Goal: Transaction & Acquisition: Purchase product/service

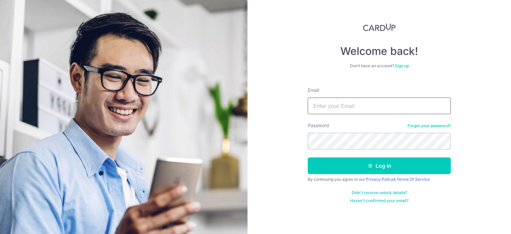
type input "[EMAIL_ADDRESS][DOMAIN_NAME]"
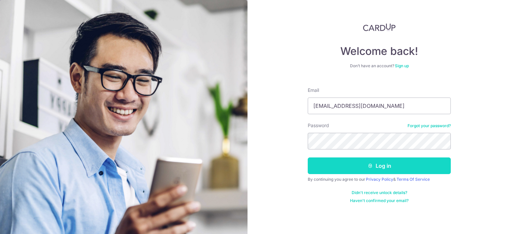
click at [385, 168] on button "Log in" at bounding box center [379, 165] width 143 height 17
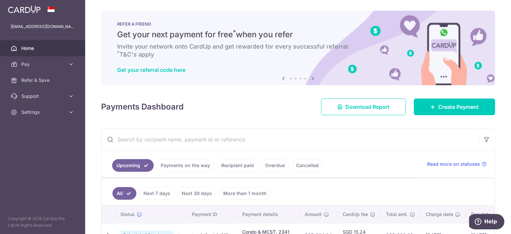
click at [312, 77] on icon at bounding box center [313, 78] width 8 height 8
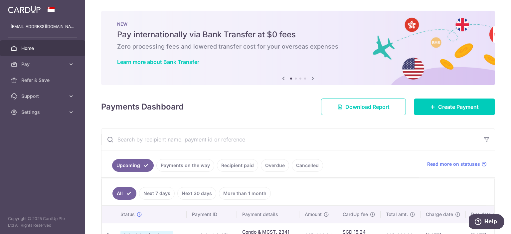
click at [312, 77] on icon at bounding box center [313, 78] width 8 height 8
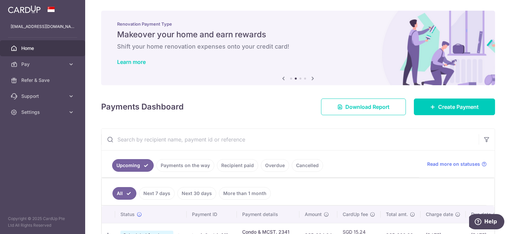
click at [312, 77] on icon at bounding box center [313, 78] width 8 height 8
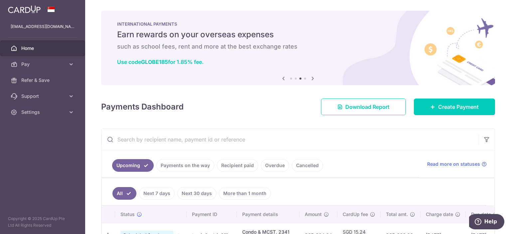
click at [312, 77] on icon at bounding box center [313, 78] width 8 height 8
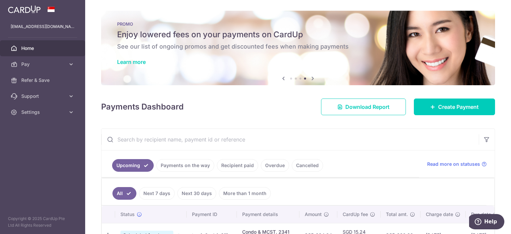
click at [312, 77] on icon at bounding box center [313, 78] width 8 height 8
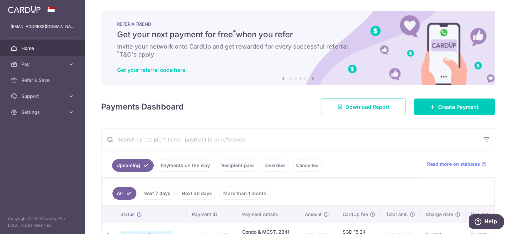
click at [312, 77] on icon at bounding box center [313, 78] width 8 height 8
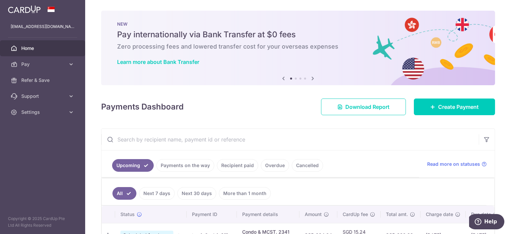
click at [312, 77] on icon at bounding box center [313, 78] width 8 height 8
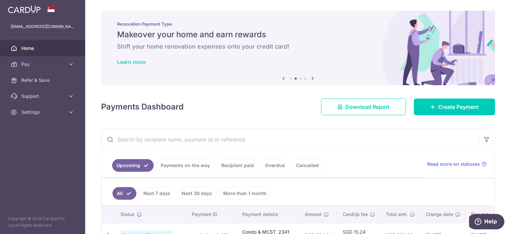
click at [128, 63] on link "Learn more" at bounding box center [131, 62] width 29 height 7
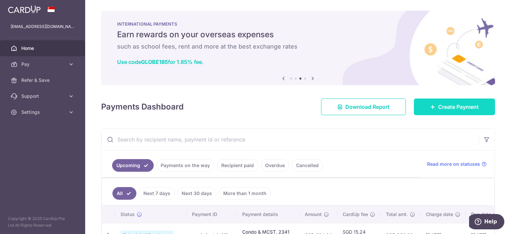
click at [459, 104] on span "Create Payment" at bounding box center [458, 107] width 41 height 8
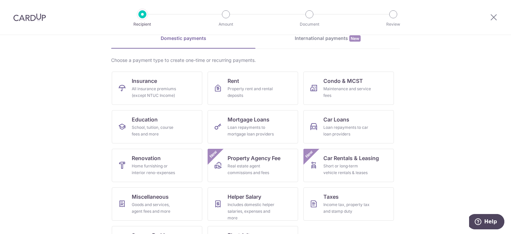
scroll to position [64, 0]
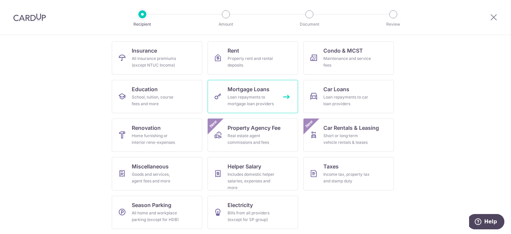
click at [266, 100] on div "Loan repayments to mortgage loan providers" at bounding box center [252, 100] width 48 height 13
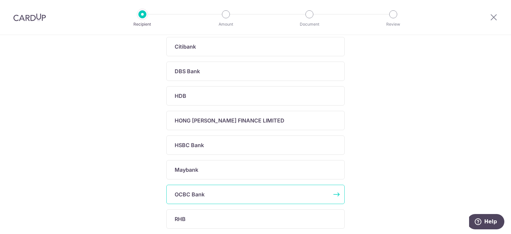
scroll to position [201, 0]
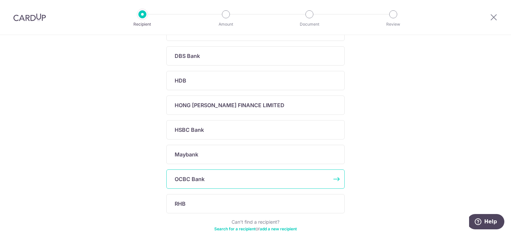
click at [205, 176] on div "OCBC Bank" at bounding box center [252, 179] width 154 height 8
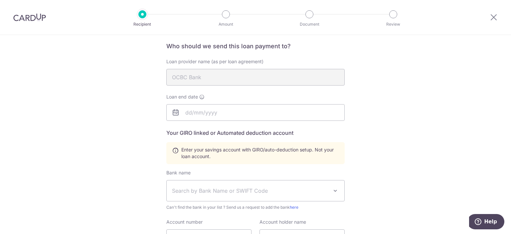
scroll to position [67, 0]
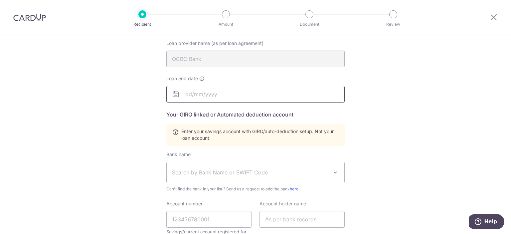
click at [195, 90] on input "text" at bounding box center [255, 94] width 178 height 17
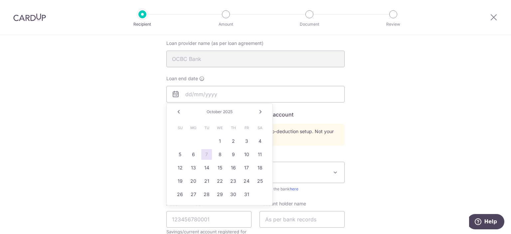
click at [435, 92] on div "Who would you like to pay? Your recipient does not need a CardUp account to rec…" at bounding box center [255, 165] width 511 height 394
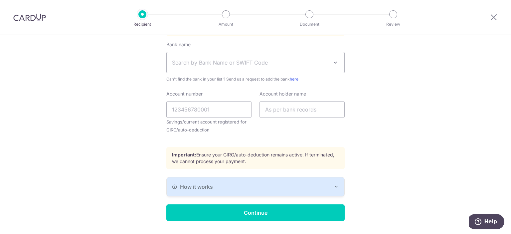
scroll to position [194, 0]
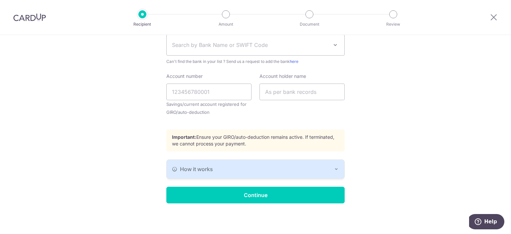
click at [321, 172] on div "How it works" at bounding box center [255, 169] width 167 height 8
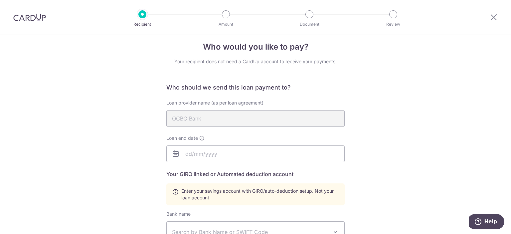
scroll to position [0, 0]
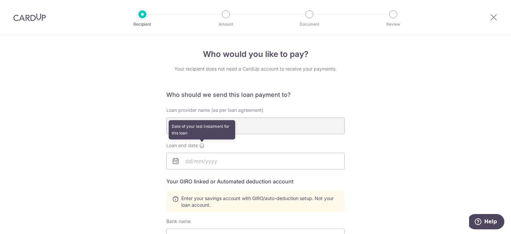
click at [203, 144] on icon at bounding box center [201, 145] width 5 height 5
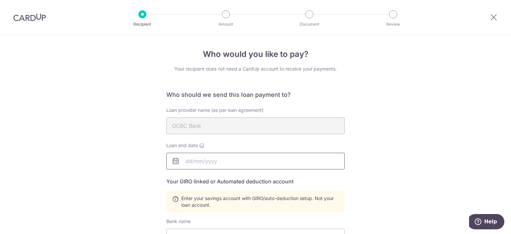
click at [190, 163] on input "text" at bounding box center [255, 161] width 178 height 17
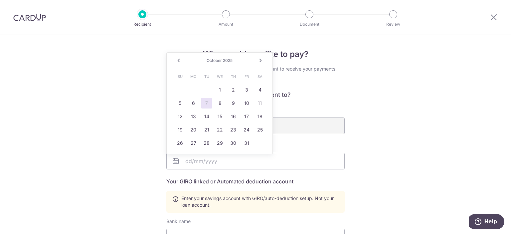
click at [230, 59] on span "2025" at bounding box center [228, 60] width 10 height 5
click at [219, 63] on span "October" at bounding box center [214, 60] width 15 height 5
click at [197, 162] on input "text" at bounding box center [255, 161] width 178 height 17
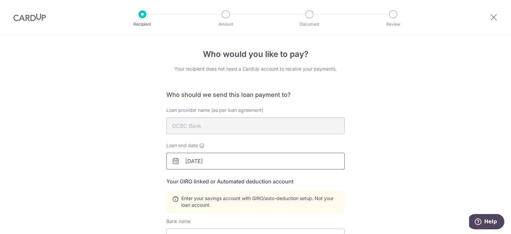
type input "[DATE]"
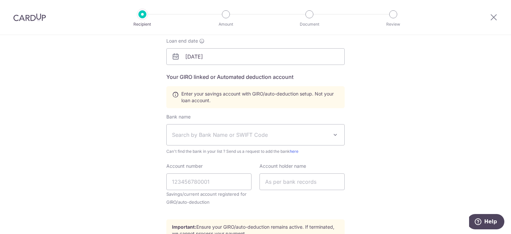
click at [397, 148] on div "Who would you like to pay? Your recipient does not need a CardUp account to rec…" at bounding box center [255, 156] width 511 height 453
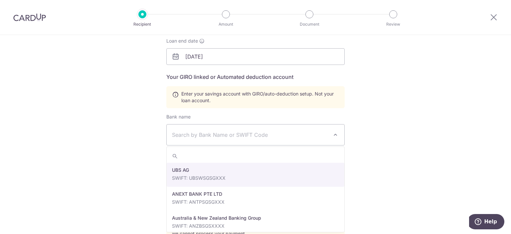
click at [331, 135] on span "Search by Bank Name or SWIFT Code" at bounding box center [255, 134] width 178 height 21
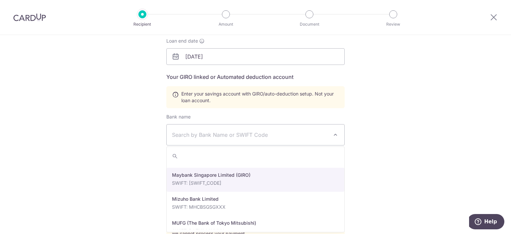
scroll to position [1174, 0]
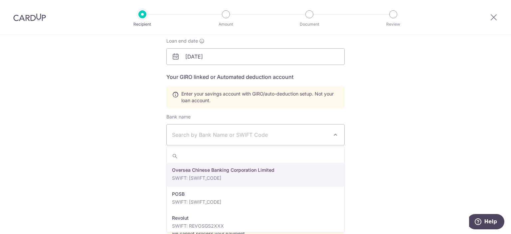
select select "12"
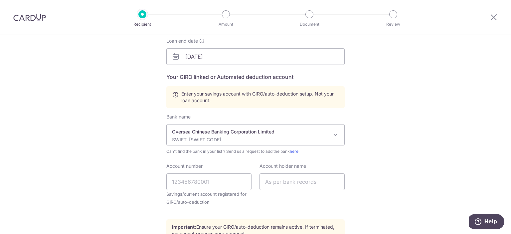
click at [372, 166] on div "Who would you like to pay? Your recipient does not need a CardUp account to rec…" at bounding box center [255, 156] width 511 height 453
click at [199, 189] on input "Account number" at bounding box center [208, 181] width 85 height 17
type input "713845527001"
type input "Koh Teng Fang"
click at [361, 188] on div "Who would you like to pay? Your recipient does not need a CardUp account to rec…" at bounding box center [255, 156] width 511 height 453
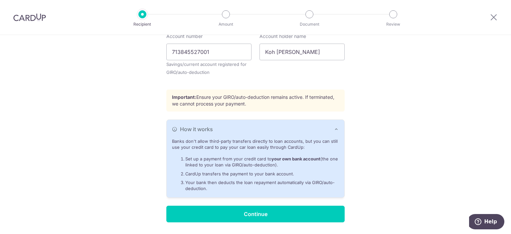
scroll to position [253, 0]
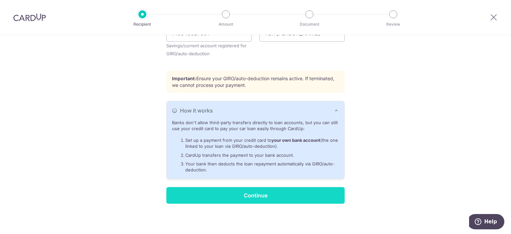
click at [289, 199] on input "Continue" at bounding box center [255, 195] width 178 height 17
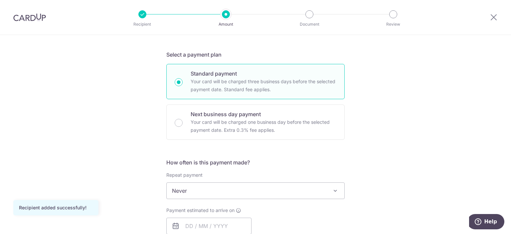
scroll to position [168, 0]
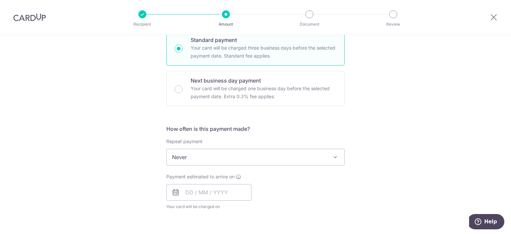
click at [331, 163] on span "Never" at bounding box center [256, 157] width 178 height 16
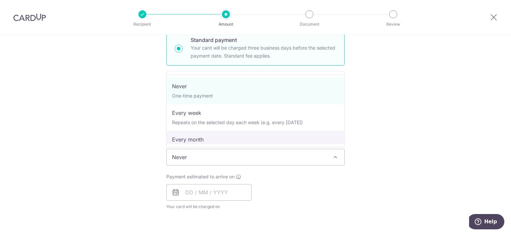
select select "3"
type input "[DATE]"
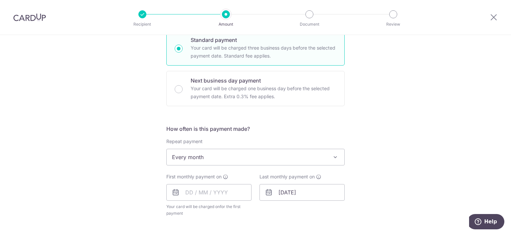
click at [373, 163] on div "Tell us more about your payment Enter payment amount SGD Recipient added succes…" at bounding box center [255, 171] width 511 height 609
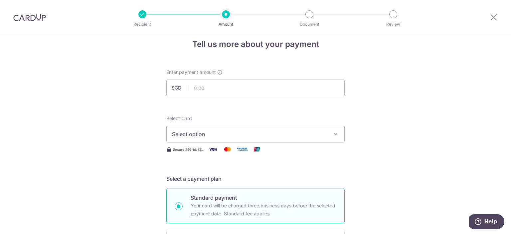
scroll to position [6, 0]
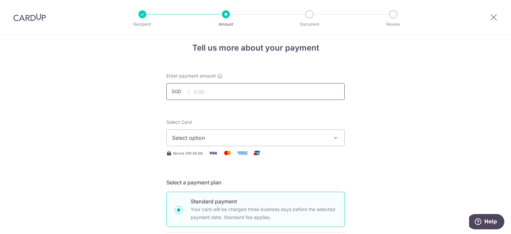
click at [266, 88] on input "text" at bounding box center [255, 91] width 178 height 17
type input "1,978.10"
click at [265, 137] on span "Select option" at bounding box center [249, 138] width 155 height 8
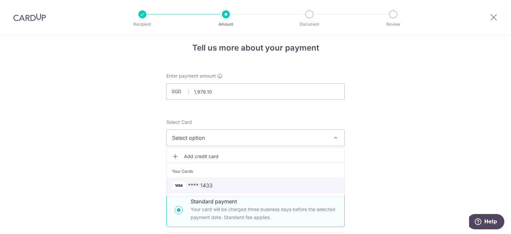
click at [211, 184] on span "**** 1433" at bounding box center [200, 185] width 25 height 8
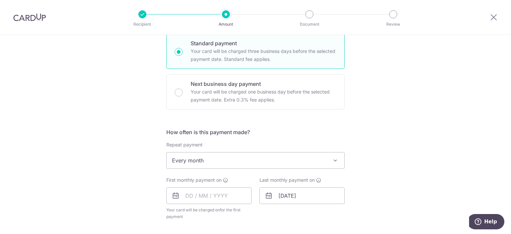
scroll to position [174, 0]
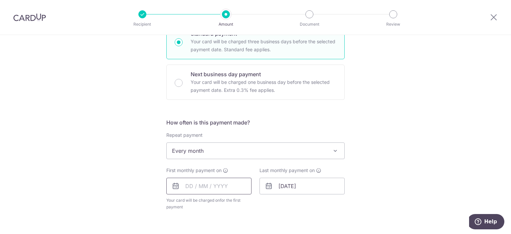
click at [185, 188] on input "text" at bounding box center [208, 186] width 85 height 17
click at [259, 203] on link "Next" at bounding box center [261, 204] width 8 height 8
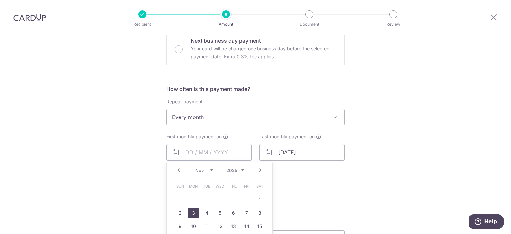
click at [195, 212] on link "3" at bounding box center [193, 213] width 11 height 11
type input "03/11/2025"
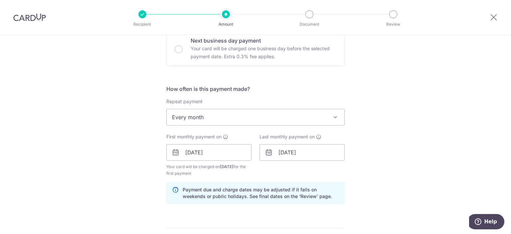
click at [366, 157] on div "Tell us more about your payment Enter payment amount SGD 1,978.10 1978.10 Recip…" at bounding box center [255, 145] width 511 height 636
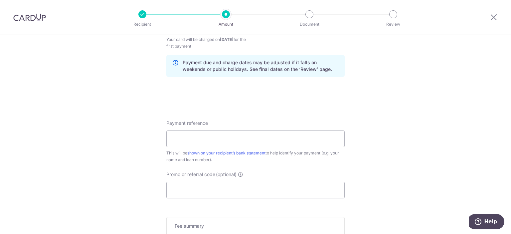
scroll to position [342, 0]
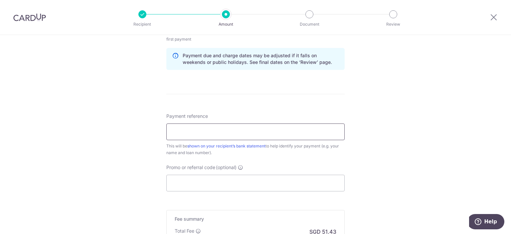
click at [271, 134] on input "Payment reference" at bounding box center [255, 131] width 178 height 17
type input "Cardup mortgage"
click at [203, 182] on input "Promo or referral code (optional)" at bounding box center [255, 183] width 178 height 17
paste input "3HOME25R"
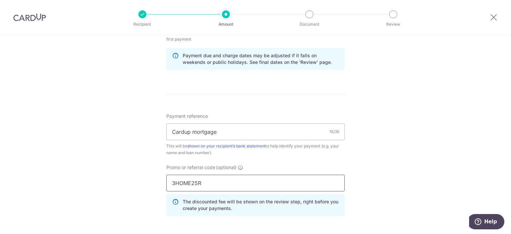
type input "3HOME25R"
click at [383, 143] on div "Tell us more about your payment Enter payment amount SGD 1,978.10 1978.10 Recip…" at bounding box center [255, 26] width 511 height 666
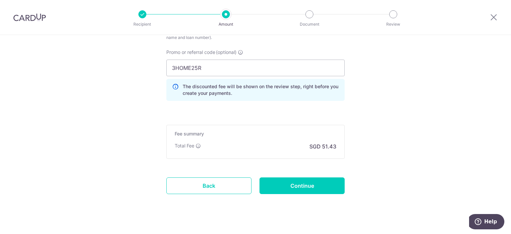
scroll to position [466, 0]
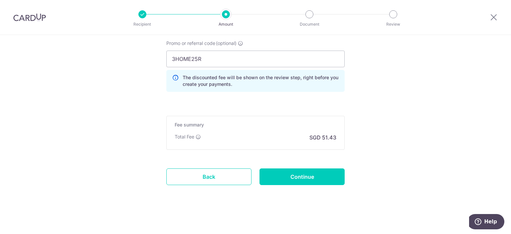
click at [297, 173] on input "Continue" at bounding box center [302, 176] width 85 height 17
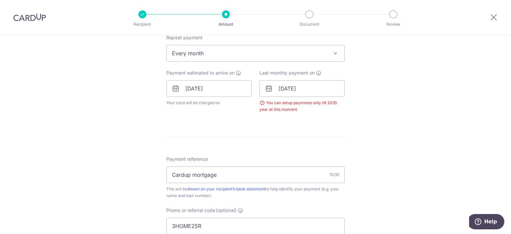
scroll to position [269, 0]
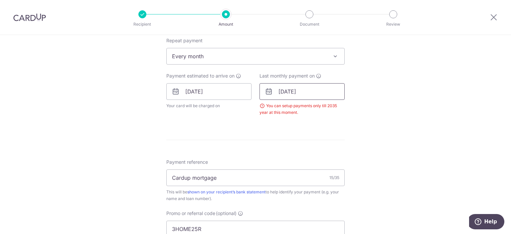
click at [304, 91] on input "02/10/2045" at bounding box center [302, 91] width 85 height 17
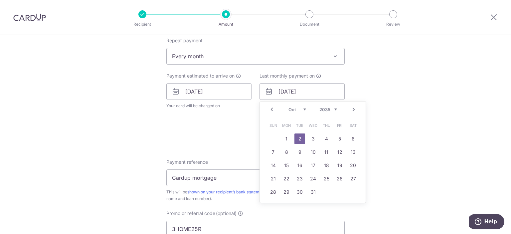
click at [378, 122] on div "Tell us more about your payment Enter payment amount SGD 1,978.10 1978.10 Selec…" at bounding box center [255, 85] width 511 height 639
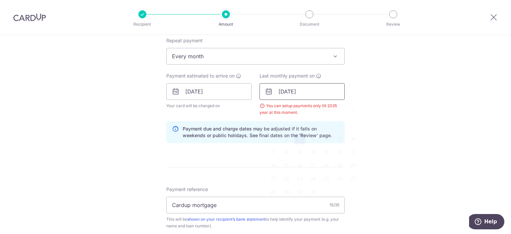
click at [307, 93] on input "02/10/2035" at bounding box center [302, 91] width 85 height 17
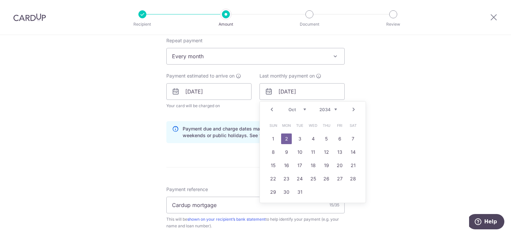
click at [390, 94] on div "Tell us more about your payment Enter payment amount SGD 1,978.10 1978.10 Selec…" at bounding box center [255, 99] width 511 height 666
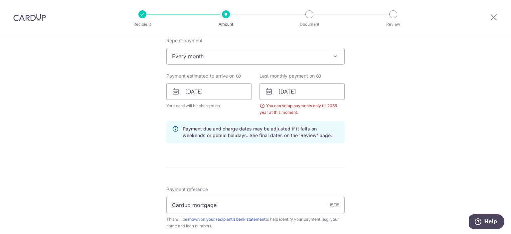
click at [393, 106] on div "Tell us more about your payment Enter payment amount SGD 1,978.10 1978.10 Selec…" at bounding box center [255, 99] width 511 height 666
click at [308, 91] on input "02/10/2034" at bounding box center [302, 91] width 85 height 17
type input "02/12/2025"
click at [365, 104] on div "Tell us more about your payment Enter payment amount SGD 1,978.10 1978.10 Selec…" at bounding box center [255, 99] width 511 height 666
click at [320, 77] on icon at bounding box center [318, 75] width 5 height 5
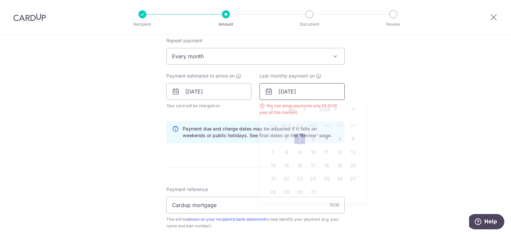
drag, startPoint x: 310, startPoint y: 91, endPoint x: 228, endPoint y: 91, distance: 82.5
click at [260, 91] on input "02/12/2025" at bounding box center [302, 91] width 85 height 17
click at [385, 115] on div "Tell us more about your payment Enter payment amount SGD 1,978.10 1978.10 Selec…" at bounding box center [255, 99] width 511 height 666
click at [262, 106] on div "You can setup payments only till 2035 year at this moment." at bounding box center [302, 108] width 85 height 13
click at [263, 106] on div "You can setup payments only till 2035 year at this moment." at bounding box center [302, 108] width 85 height 13
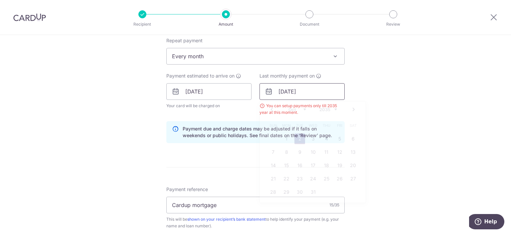
click at [307, 92] on input "02/10/2035" at bounding box center [302, 91] width 85 height 17
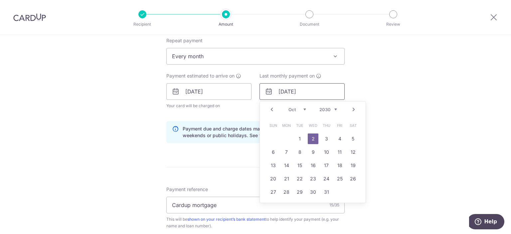
type input "02/10/2030"
click at [388, 145] on div "Tell us more about your payment Enter payment amount SGD 1,978.10 1978.10 Selec…" at bounding box center [255, 99] width 511 height 666
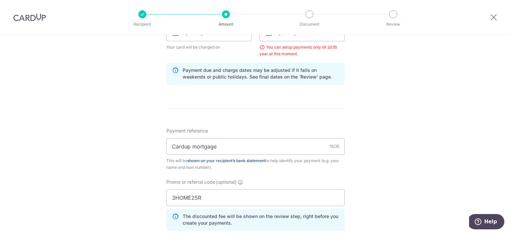
scroll to position [335, 0]
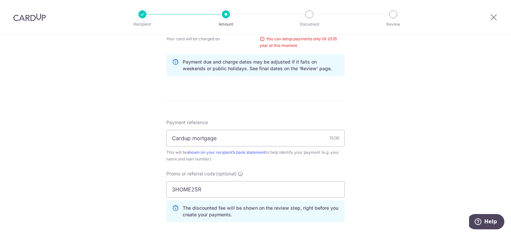
click at [385, 147] on div "Tell us more about your payment Enter payment amount SGD 1,978.10 1978.10 Selec…" at bounding box center [255, 32] width 511 height 666
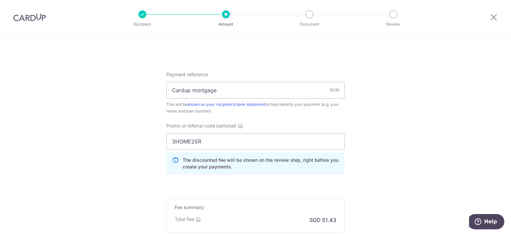
scroll to position [466, 0]
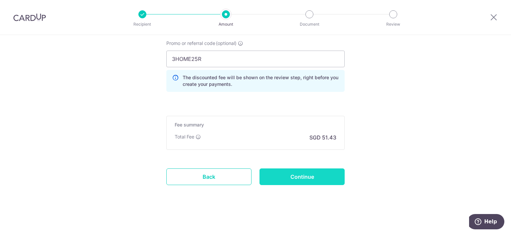
click at [327, 177] on input "Continue" at bounding box center [302, 176] width 85 height 17
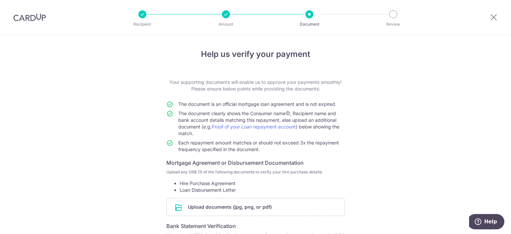
click at [492, 22] on div at bounding box center [494, 17] width 35 height 35
click at [492, 19] on icon at bounding box center [494, 17] width 8 height 8
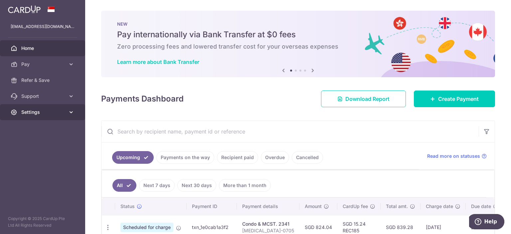
click at [27, 112] on span "Settings" at bounding box center [43, 112] width 44 height 7
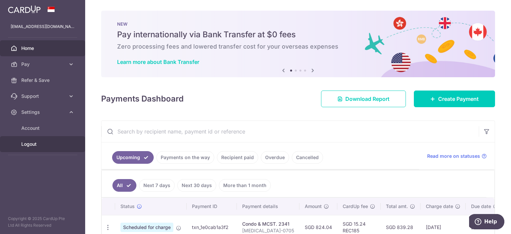
click at [34, 146] on span "Logout" at bounding box center [43, 144] width 44 height 7
